Goal: Find specific page/section: Find specific page/section

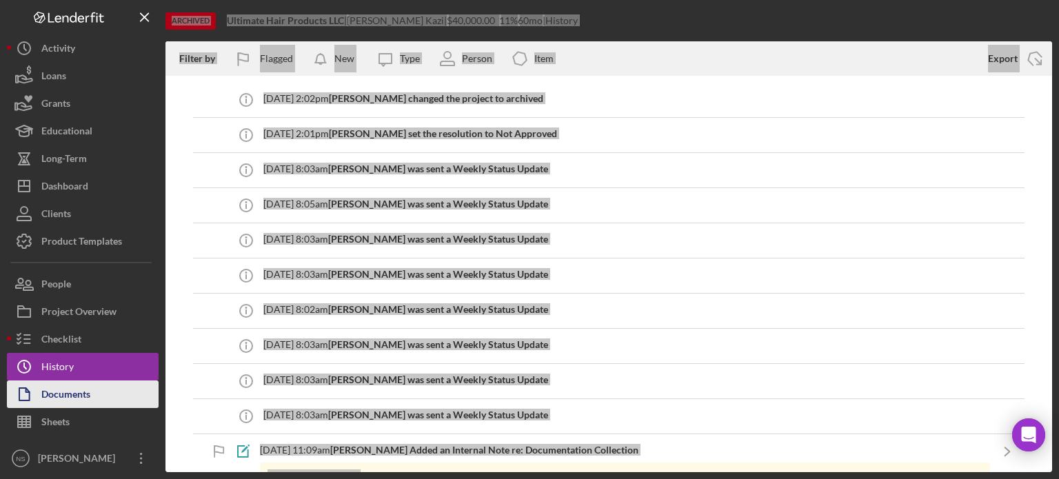
scroll to position [345, 0]
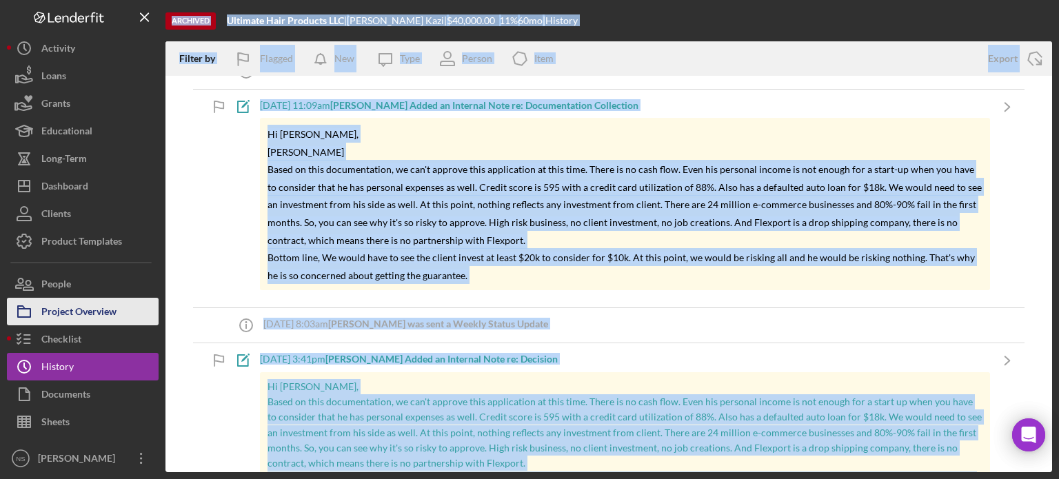
click at [80, 312] on div "Project Overview" at bounding box center [78, 313] width 75 height 31
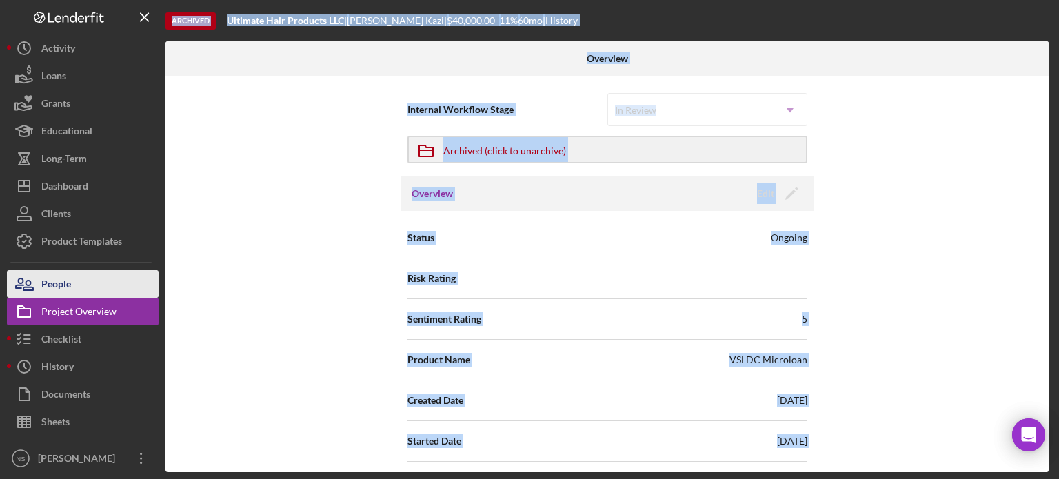
click at [58, 291] on div "People" at bounding box center [56, 285] width 30 height 31
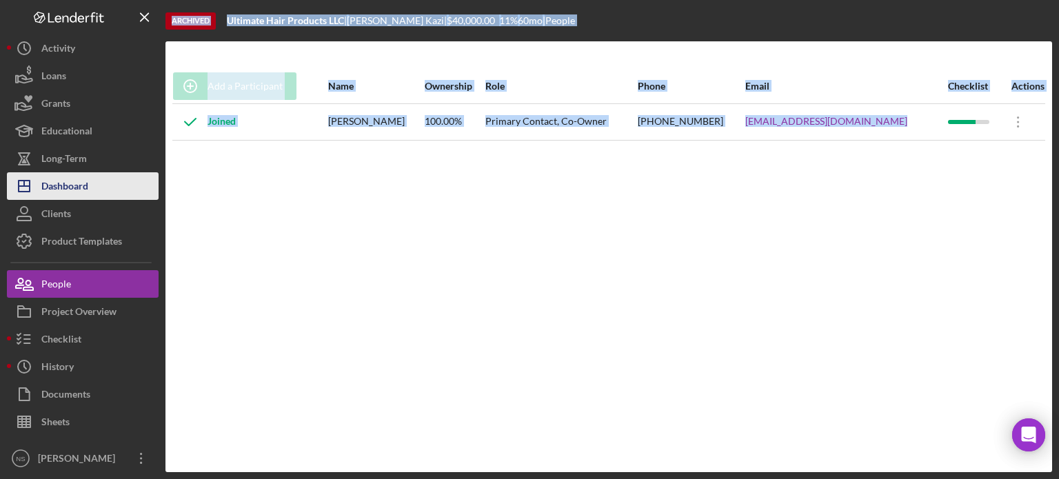
click at [74, 197] on div "Dashboard" at bounding box center [64, 187] width 47 height 31
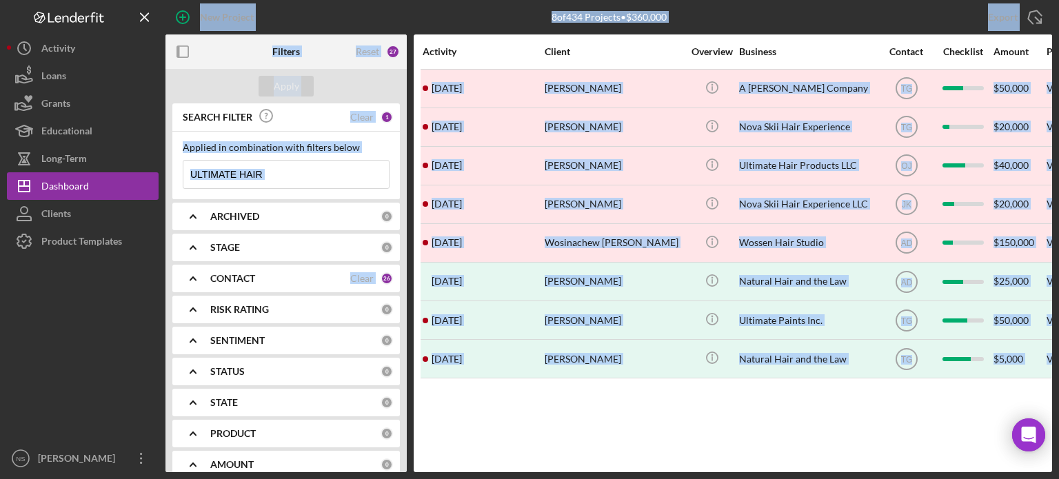
click at [274, 179] on input "ULTIMATE HAIR" at bounding box center [285, 175] width 205 height 28
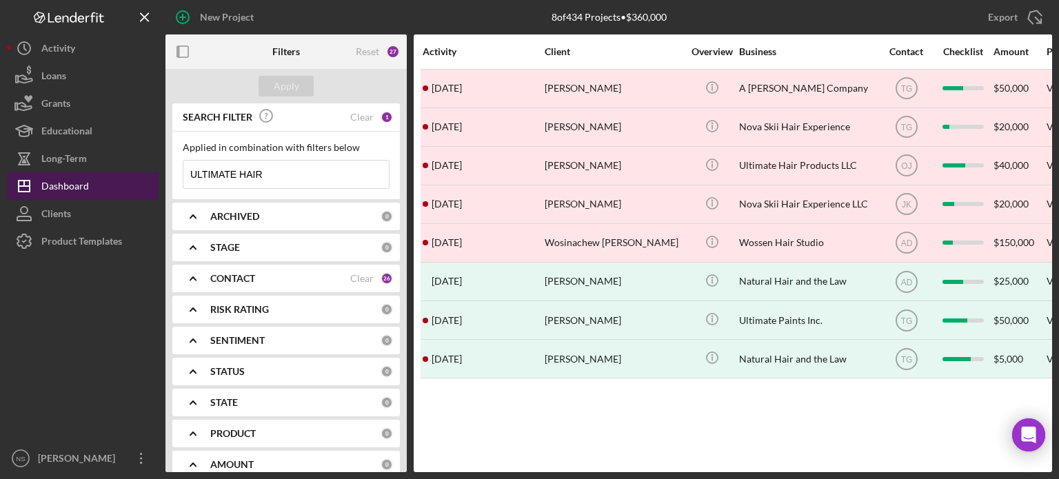
drag, startPoint x: 273, startPoint y: 179, endPoint x: 104, endPoint y: 174, distance: 168.9
click at [110, 173] on div "New Project 8 of 434 Projects • $360,000 ULTIMATE HAIR Export Icon/Export Filte…" at bounding box center [529, 236] width 1045 height 472
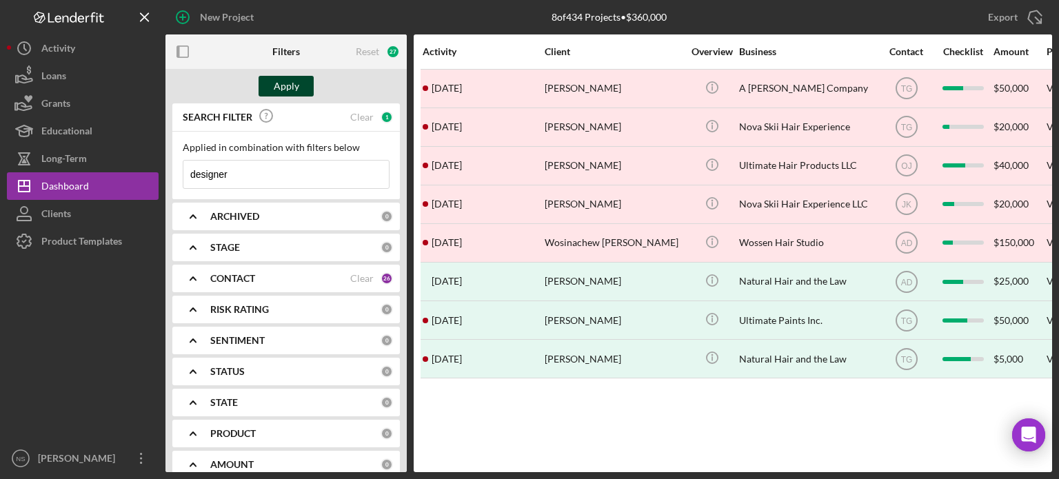
type input "designer"
click at [280, 91] on div "Apply" at bounding box center [287, 86] width 26 height 21
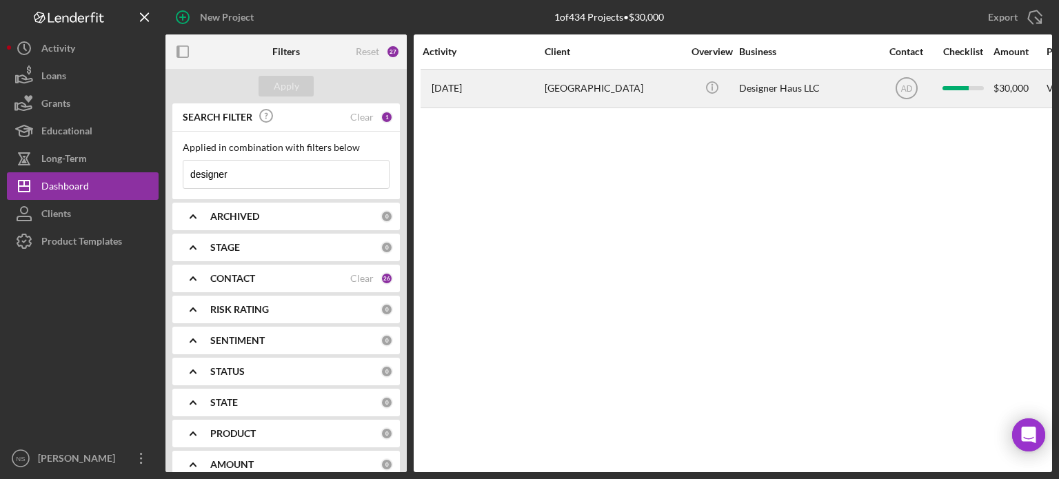
click at [567, 88] on div "[GEOGRAPHIC_DATA]" at bounding box center [614, 88] width 138 height 37
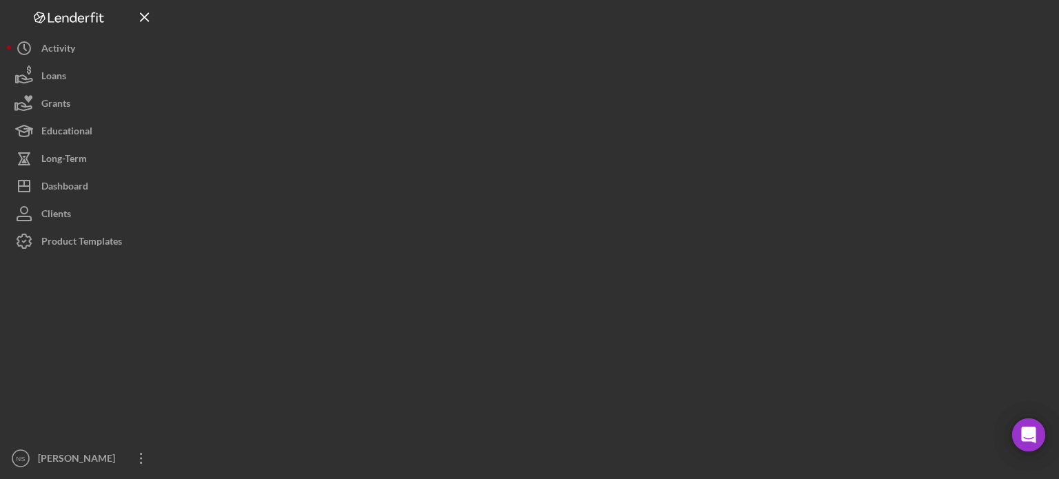
click at [567, 88] on div at bounding box center [608, 236] width 886 height 472
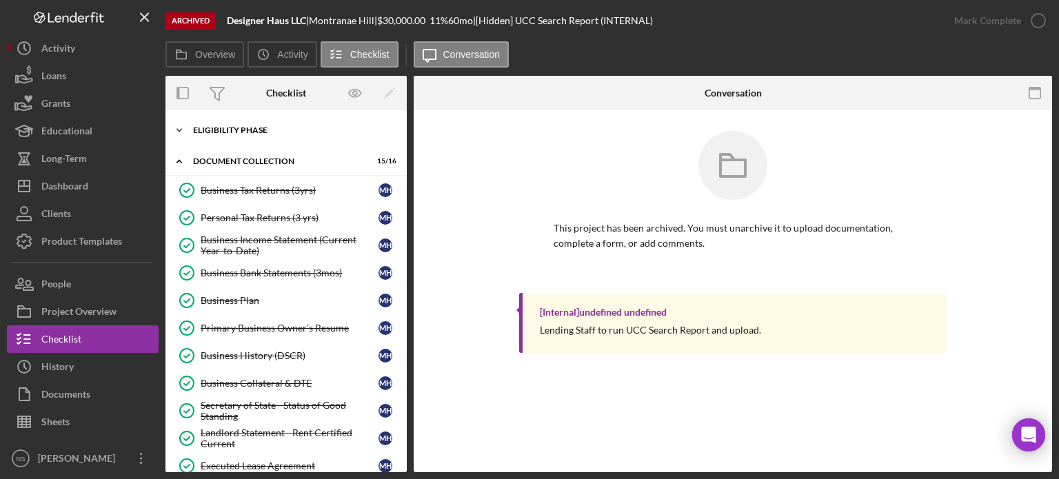
click at [261, 131] on div "Eligibility Phase" at bounding box center [291, 130] width 196 height 8
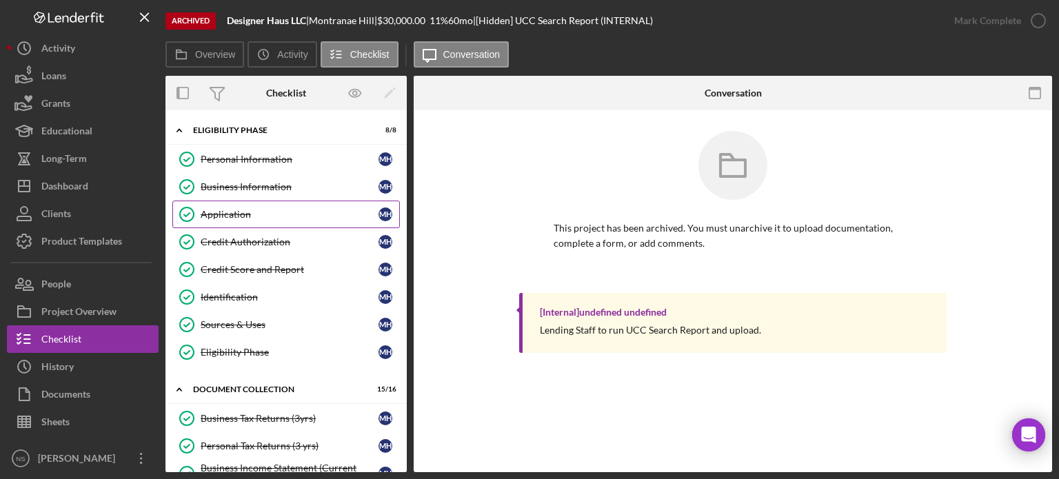
click at [256, 214] on div "Application" at bounding box center [290, 214] width 178 height 11
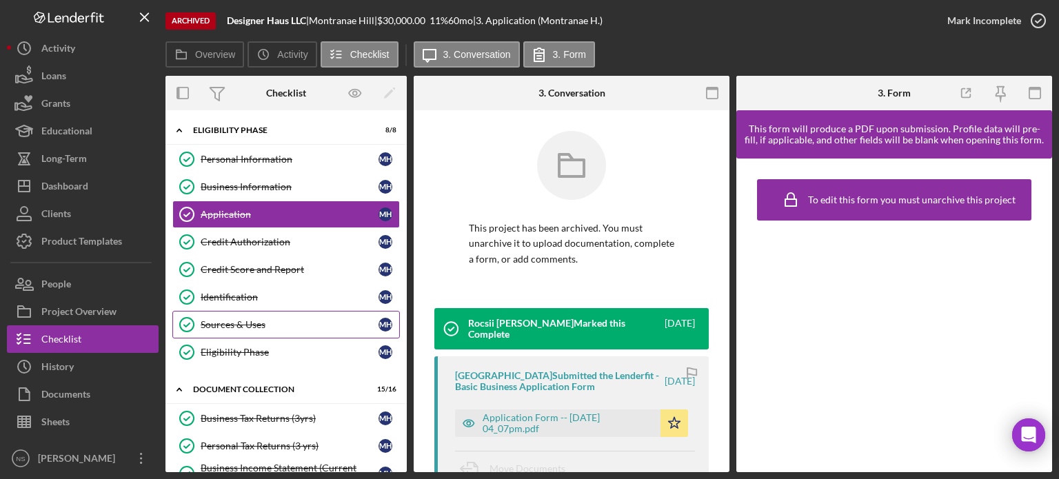
click at [233, 321] on div "Sources & Uses" at bounding box center [290, 324] width 178 height 11
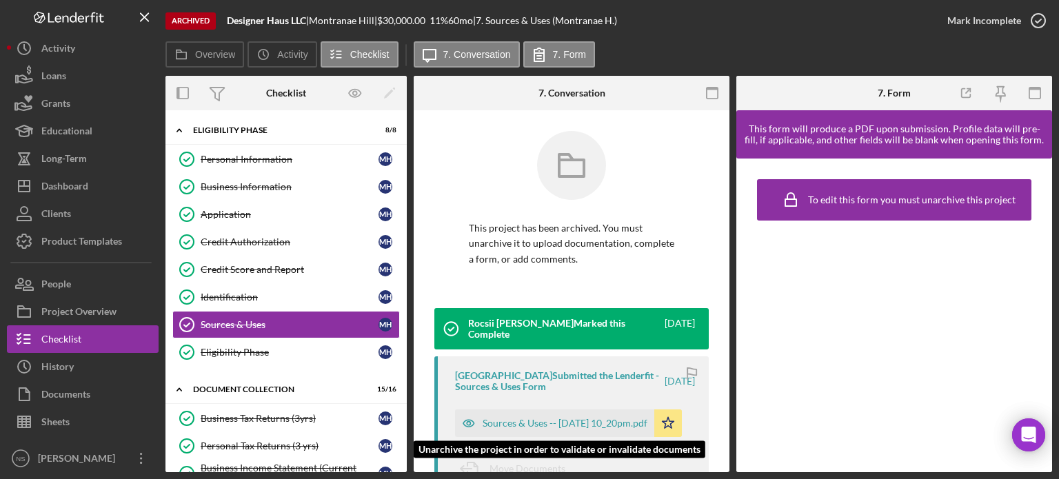
click at [488, 429] on div "Sources & Uses -- [DATE] 10_20pm.pdf" at bounding box center [565, 423] width 165 height 11
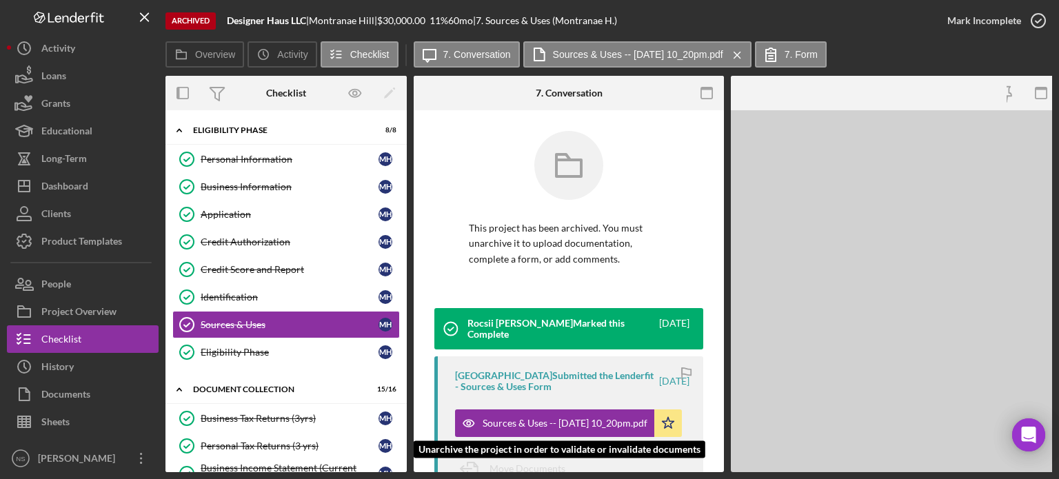
click at [488, 429] on div "Sources & Uses -- [DATE] 10_20pm.pdf" at bounding box center [565, 423] width 165 height 11
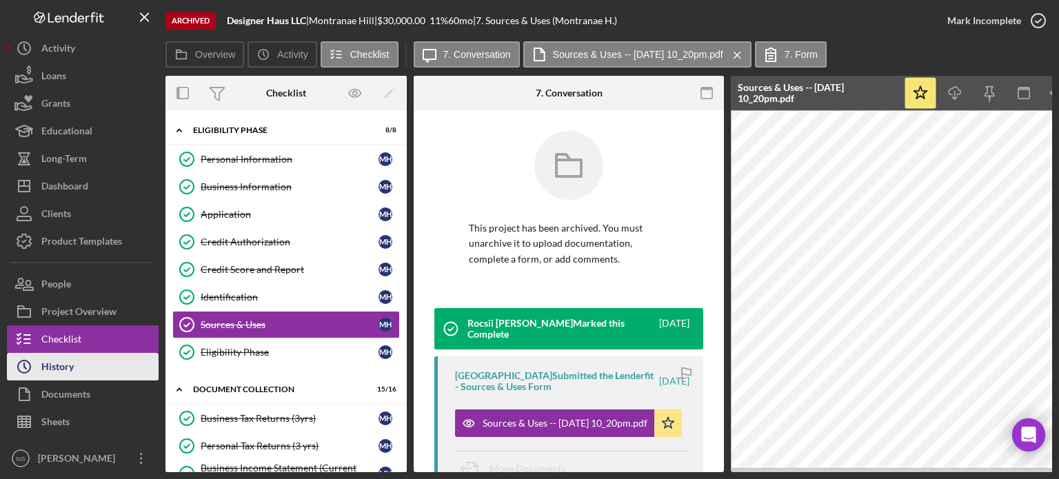
click at [88, 377] on button "Icon/History History" at bounding box center [83, 367] width 152 height 28
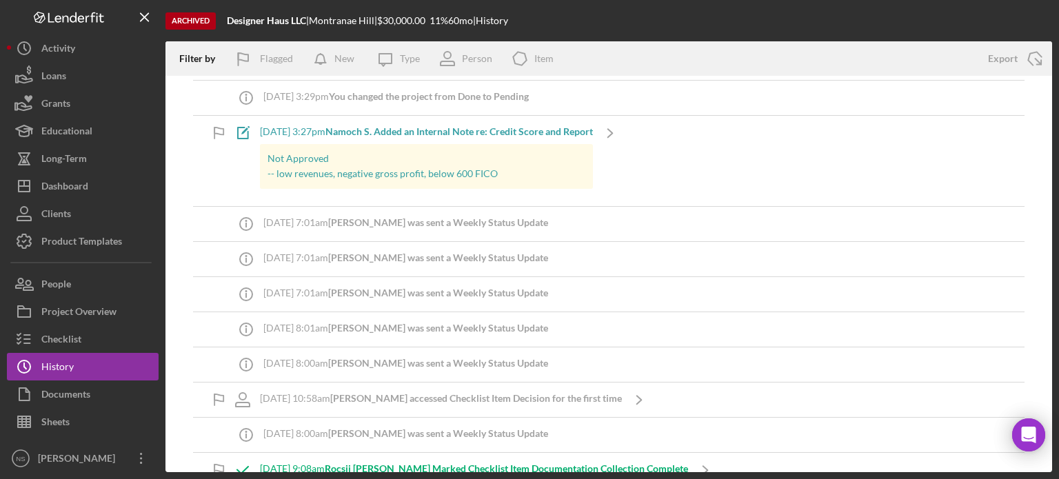
scroll to position [276, 0]
